Goal: Find contact information: Find contact information

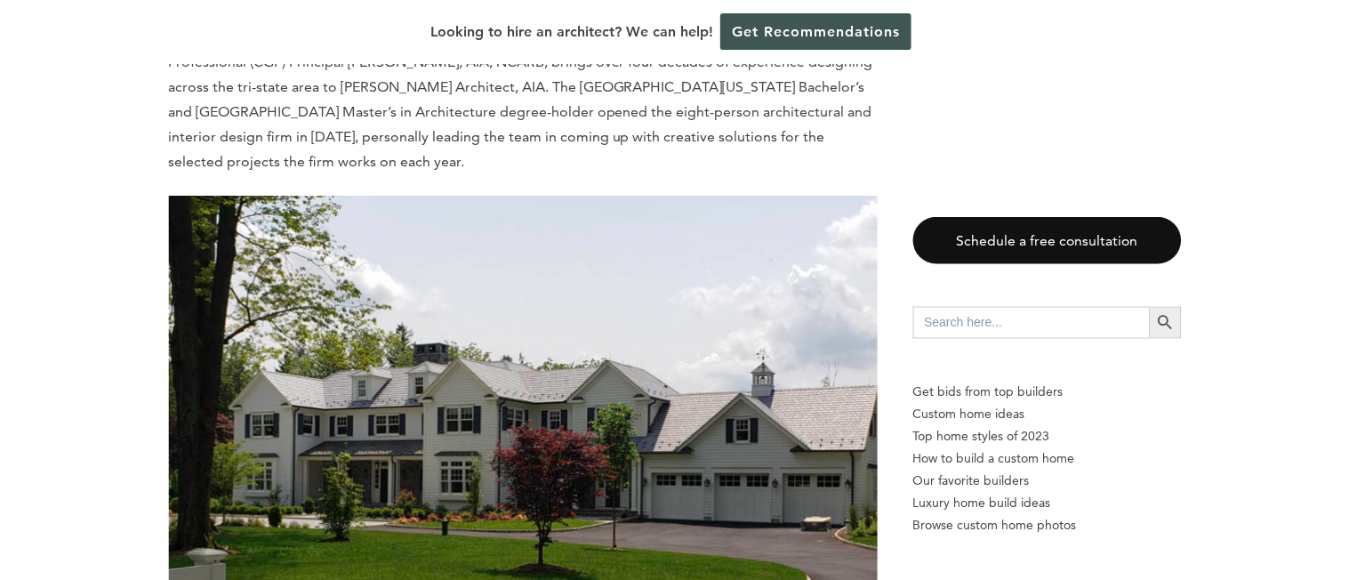
scroll to position [6581, 0]
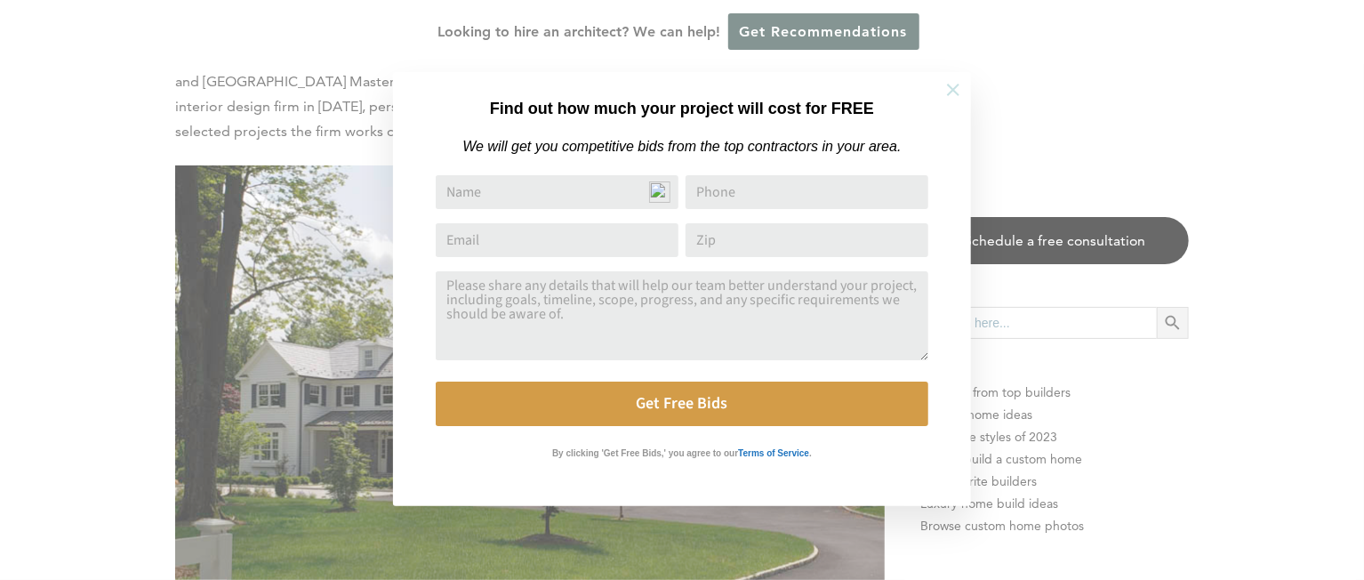
click at [928, 92] on button at bounding box center [953, 90] width 62 height 62
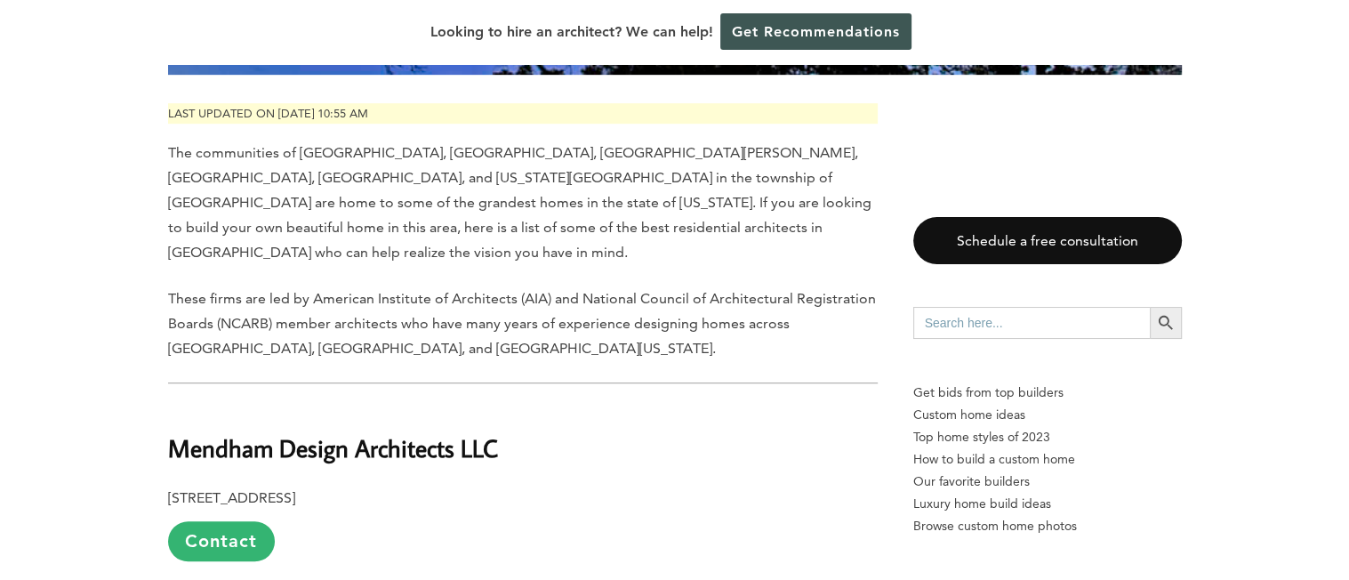
scroll to position [948, 0]
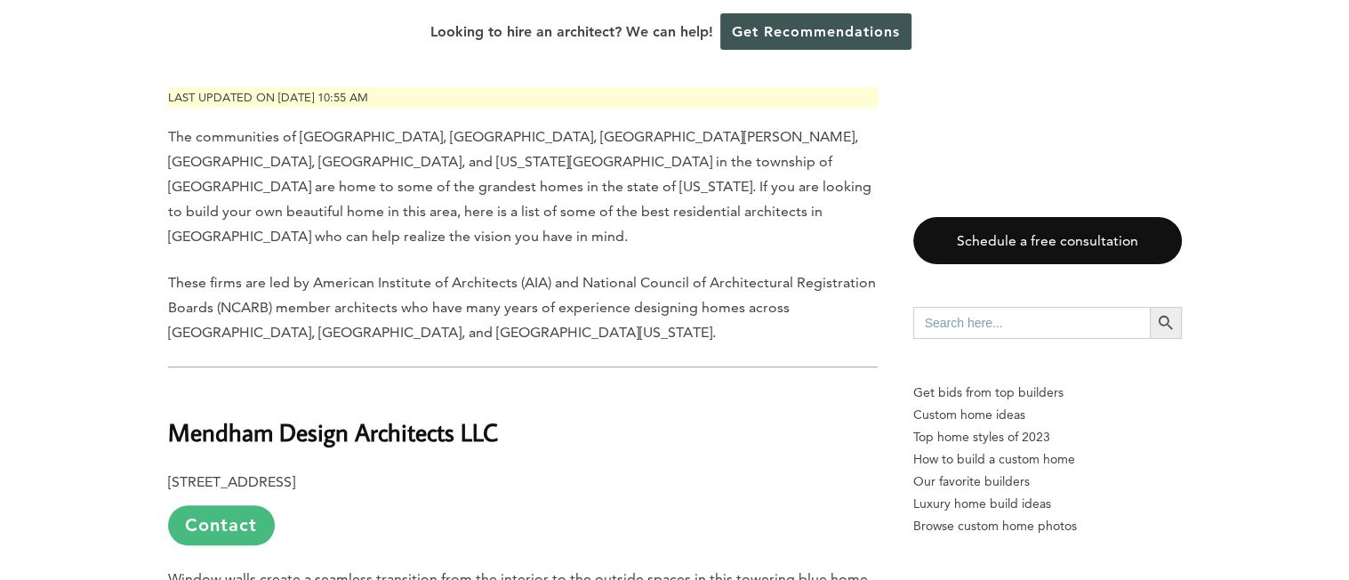
click at [215, 505] on link "Contact" at bounding box center [221, 525] width 107 height 40
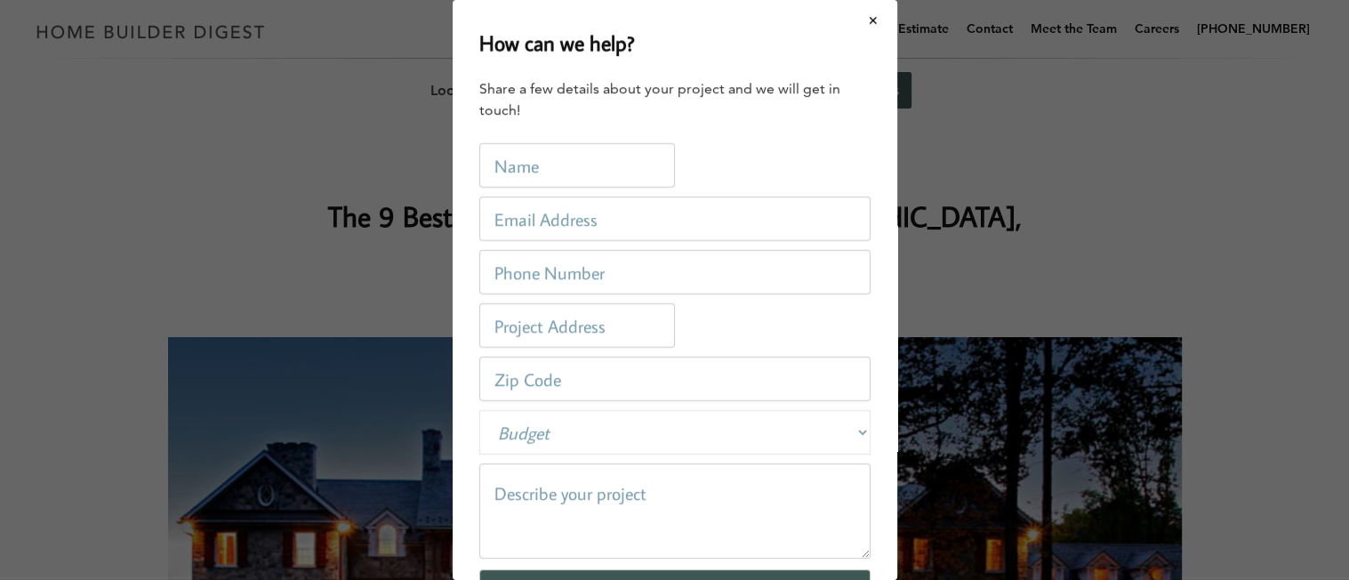
scroll to position [0, 0]
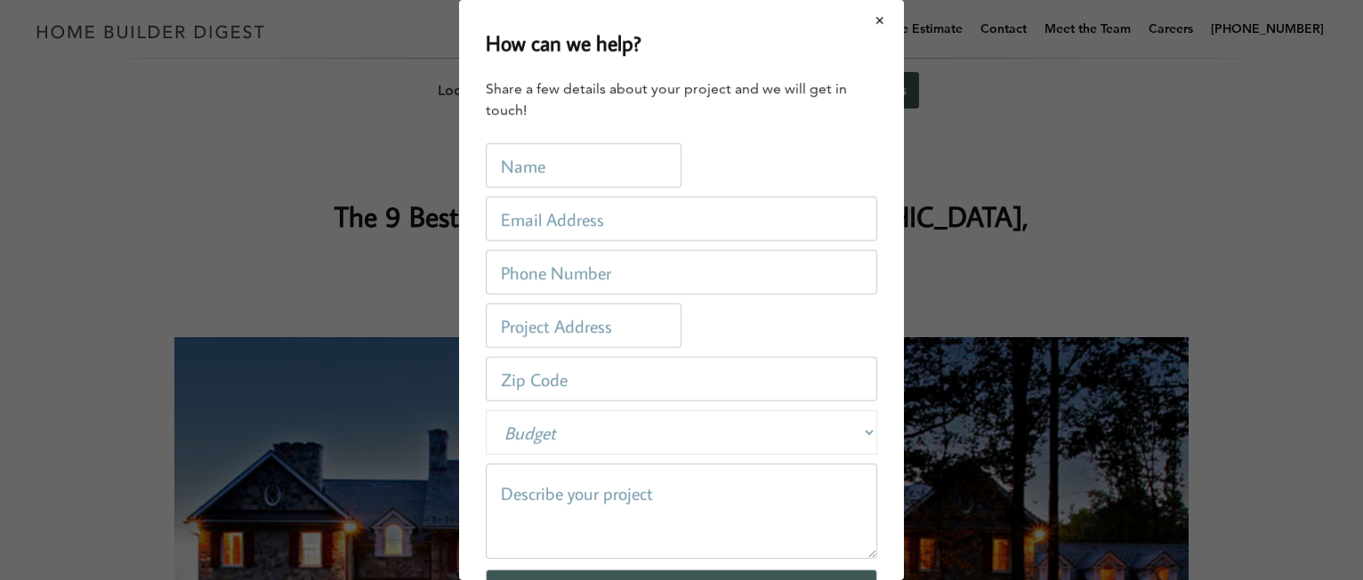
click at [878, 20] on button "Close modal" at bounding box center [879, 20] width 47 height 37
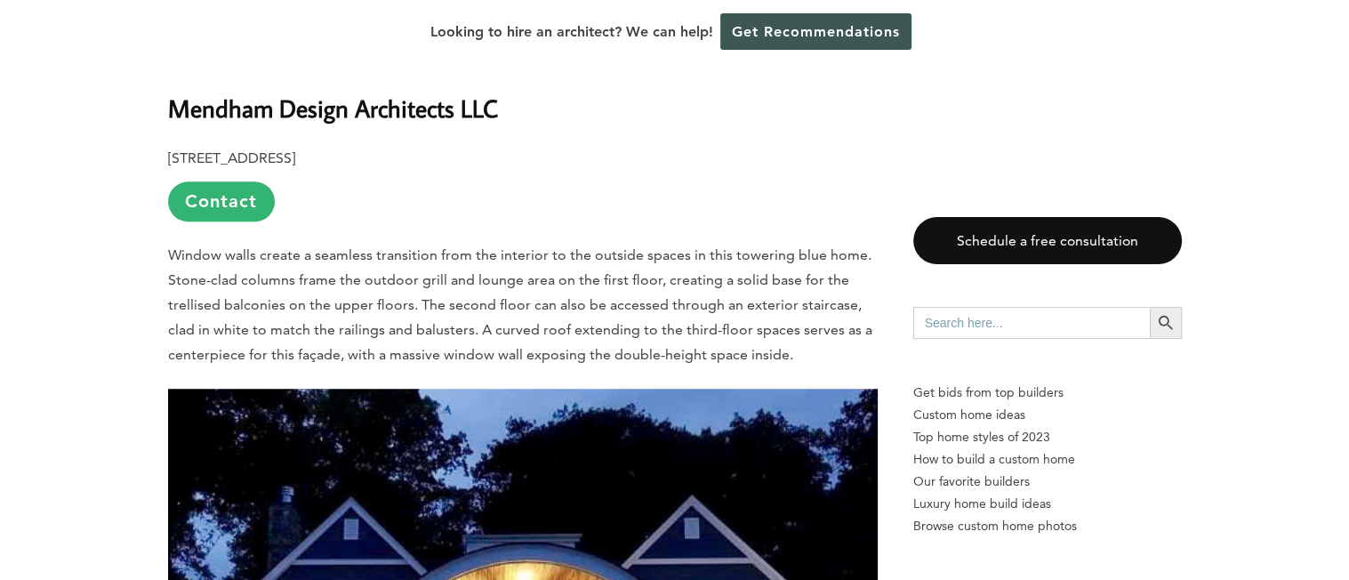
scroll to position [1156, 0]
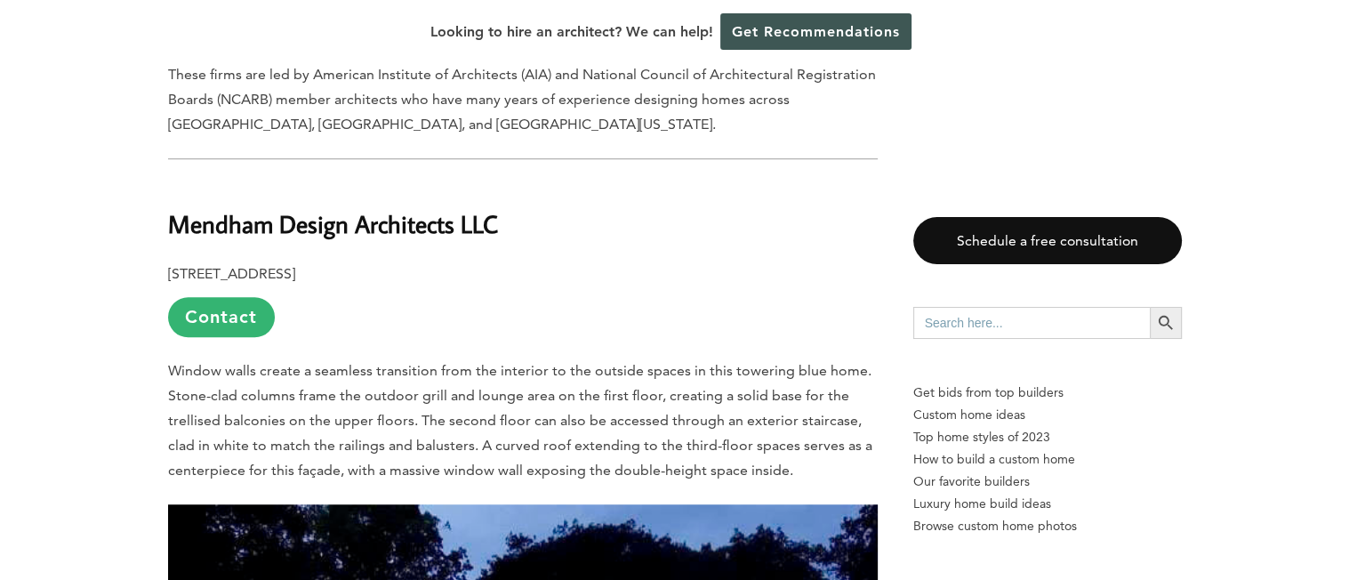
drag, startPoint x: 165, startPoint y: 164, endPoint x: 423, endPoint y: 222, distance: 265.4
copy div "Mendham Design Architects LLC [STREET_ADDRESS]"
click at [779, 366] on span "Window walls create a seamless transition from the interior to the outside spac…" at bounding box center [520, 420] width 704 height 117
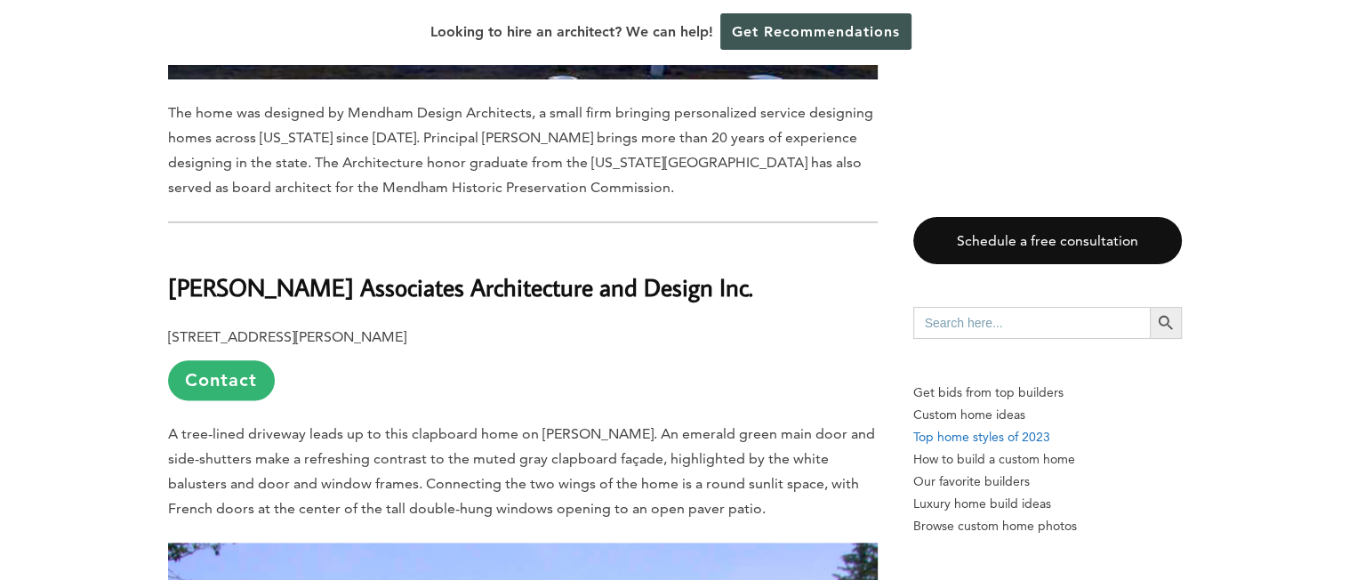
scroll to position [2208, 0]
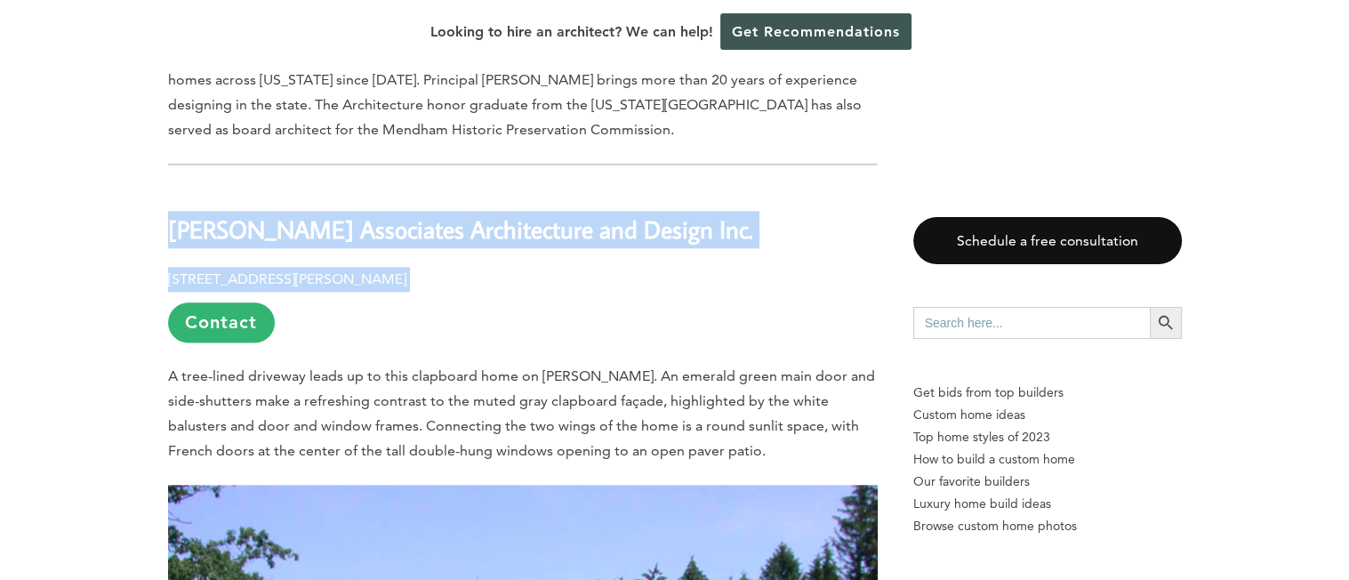
drag, startPoint x: 190, startPoint y: 172, endPoint x: 446, endPoint y: 213, distance: 258.5
copy div "[PERSON_NAME] Associates Architecture and Design Inc. [STREET_ADDRESS][PERSON_N…"
